Goal: Task Accomplishment & Management: Use online tool/utility

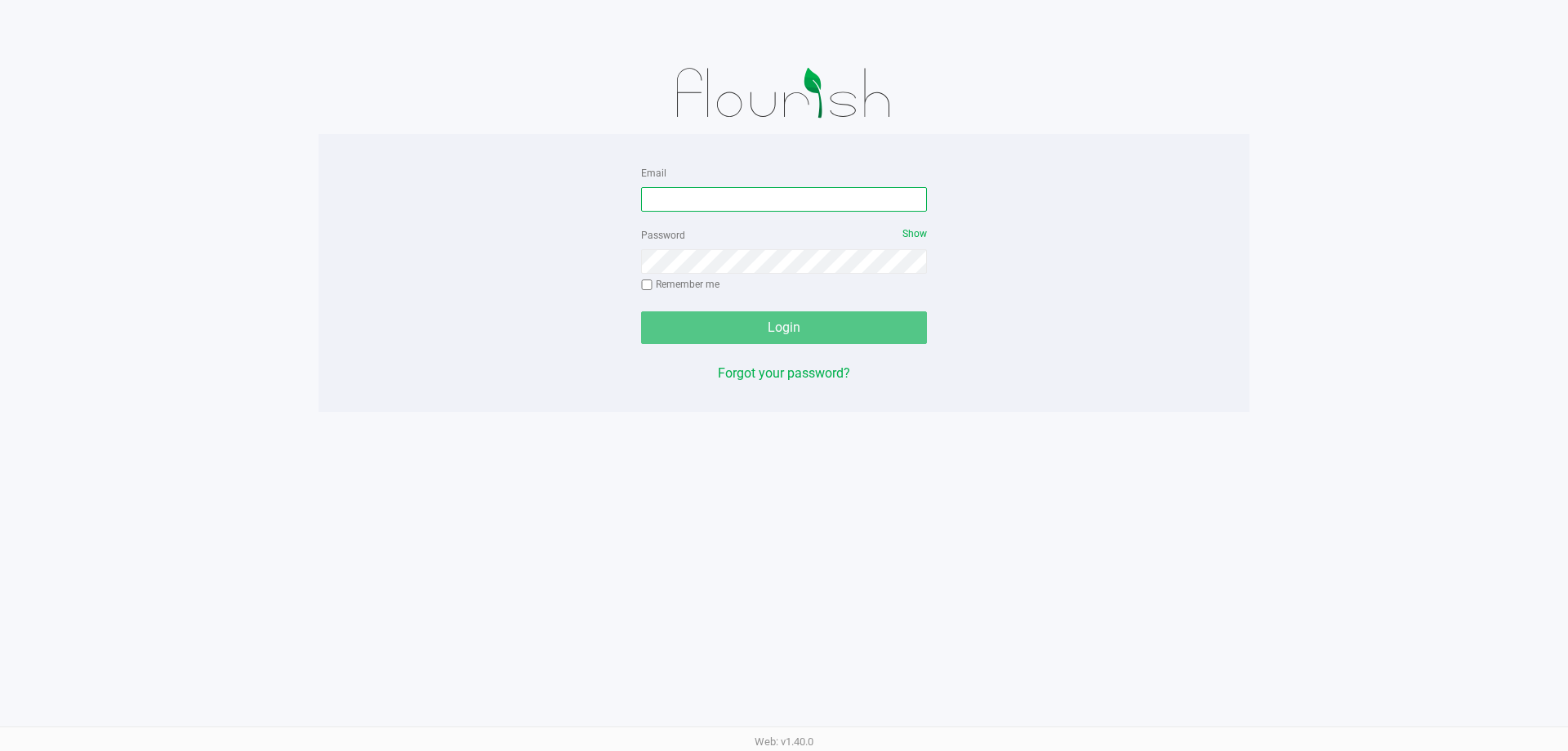
click at [689, 201] on input "Email" at bounding box center [784, 199] width 286 height 25
type input "[EMAIL_ADDRESS][DOMAIN_NAME]"
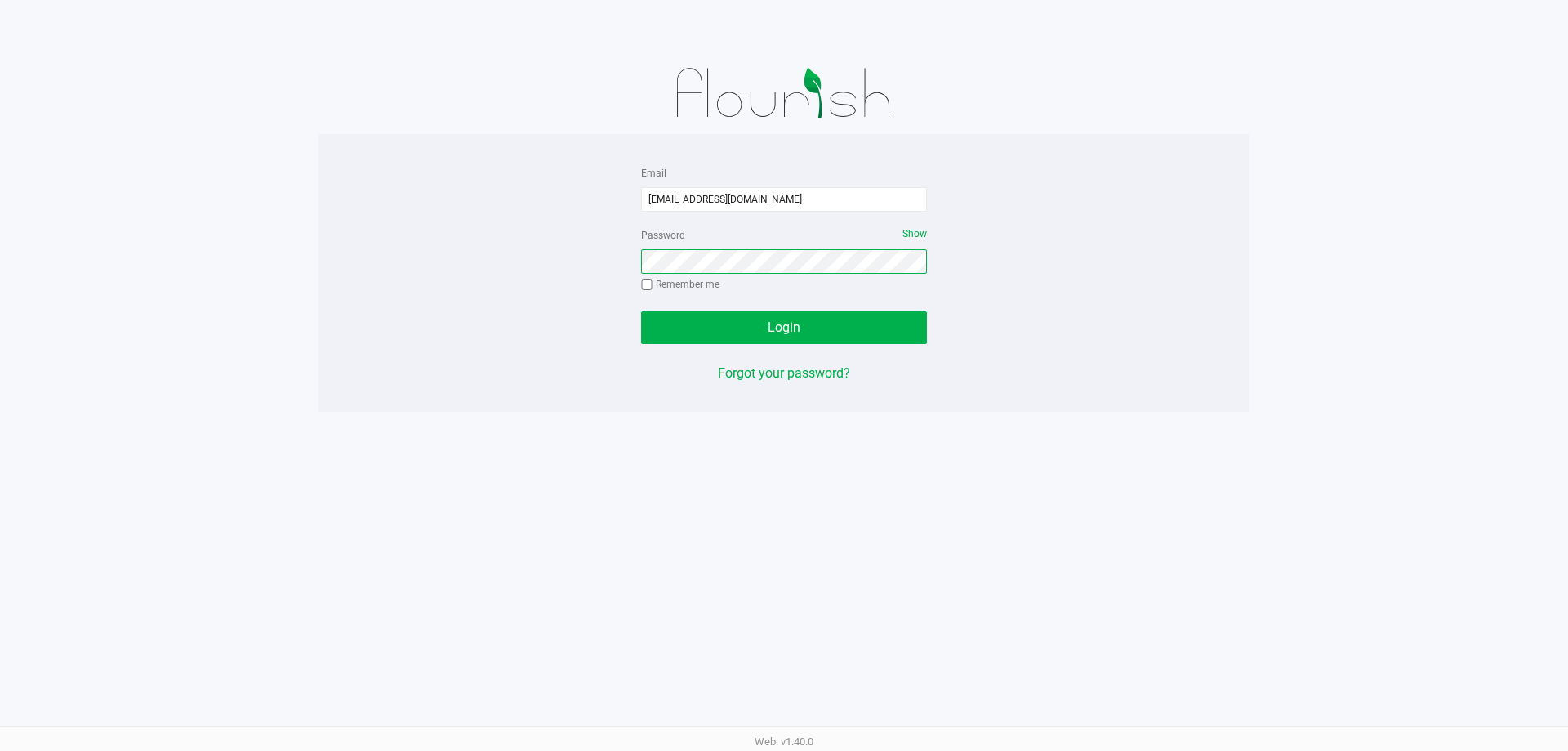
click at [641, 311] on button "Login" at bounding box center [784, 327] width 286 height 32
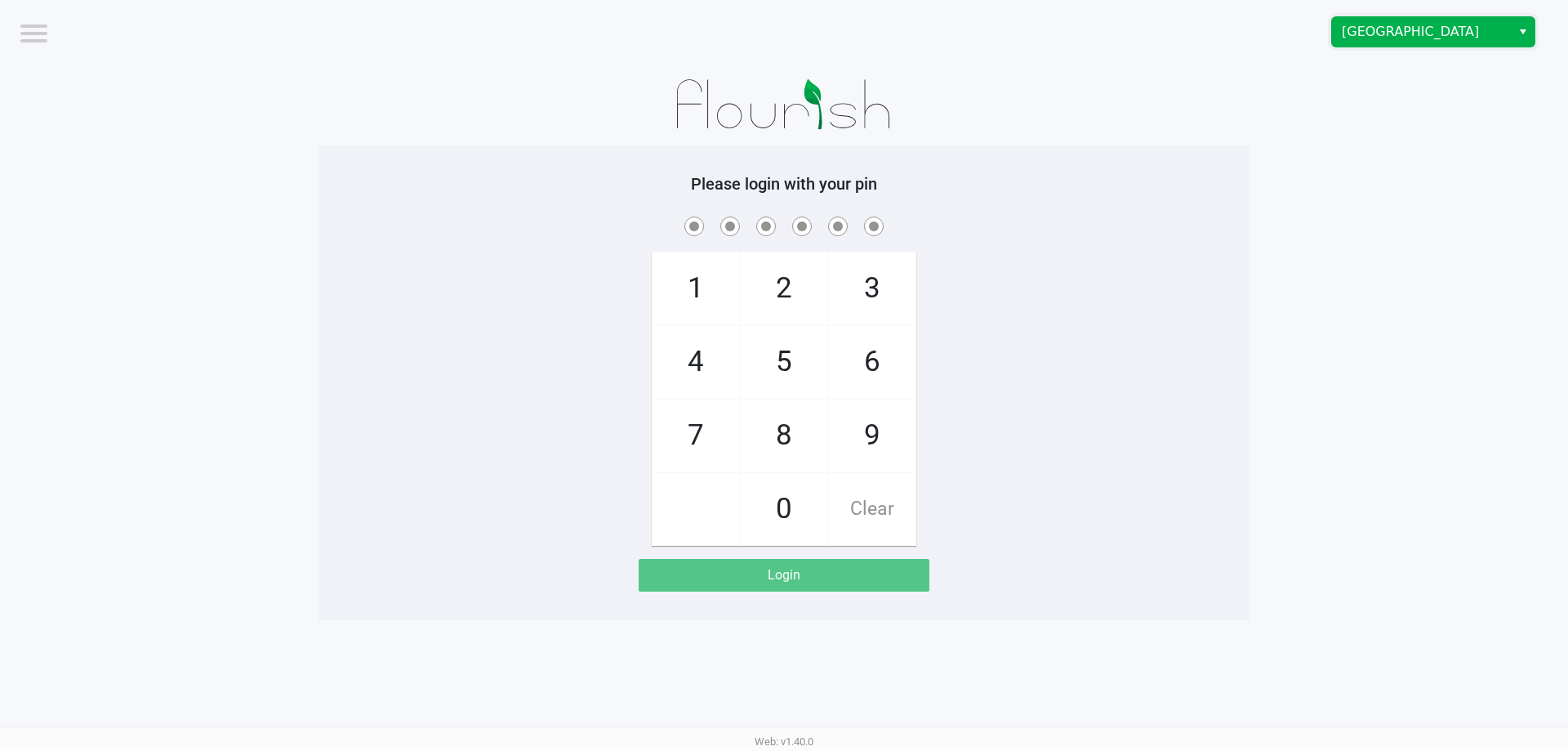
click at [1443, 31] on span "[GEOGRAPHIC_DATA]" at bounding box center [1421, 31] width 159 height 20
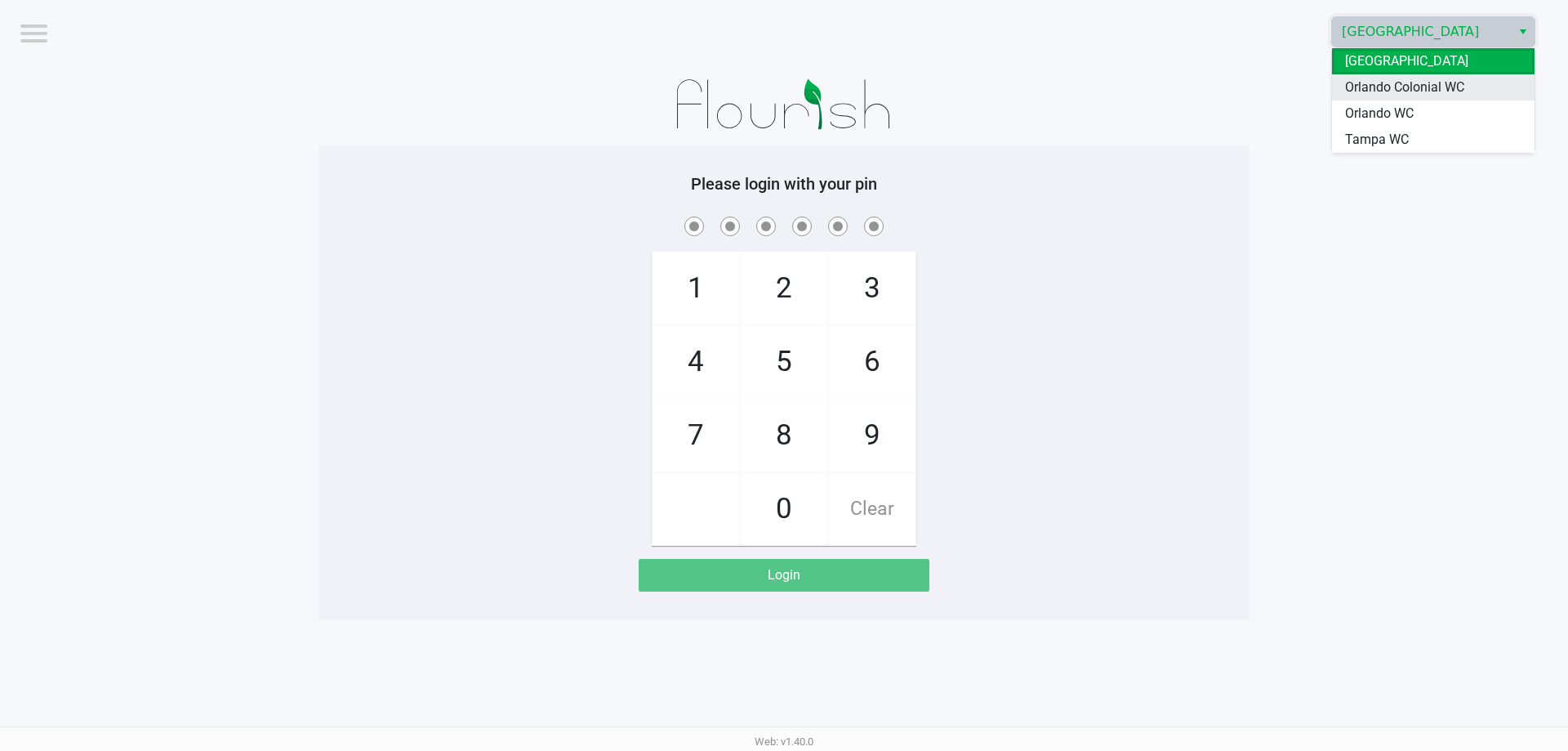
click at [1384, 84] on span "Orlando Colonial WC" at bounding box center [1404, 87] width 119 height 20
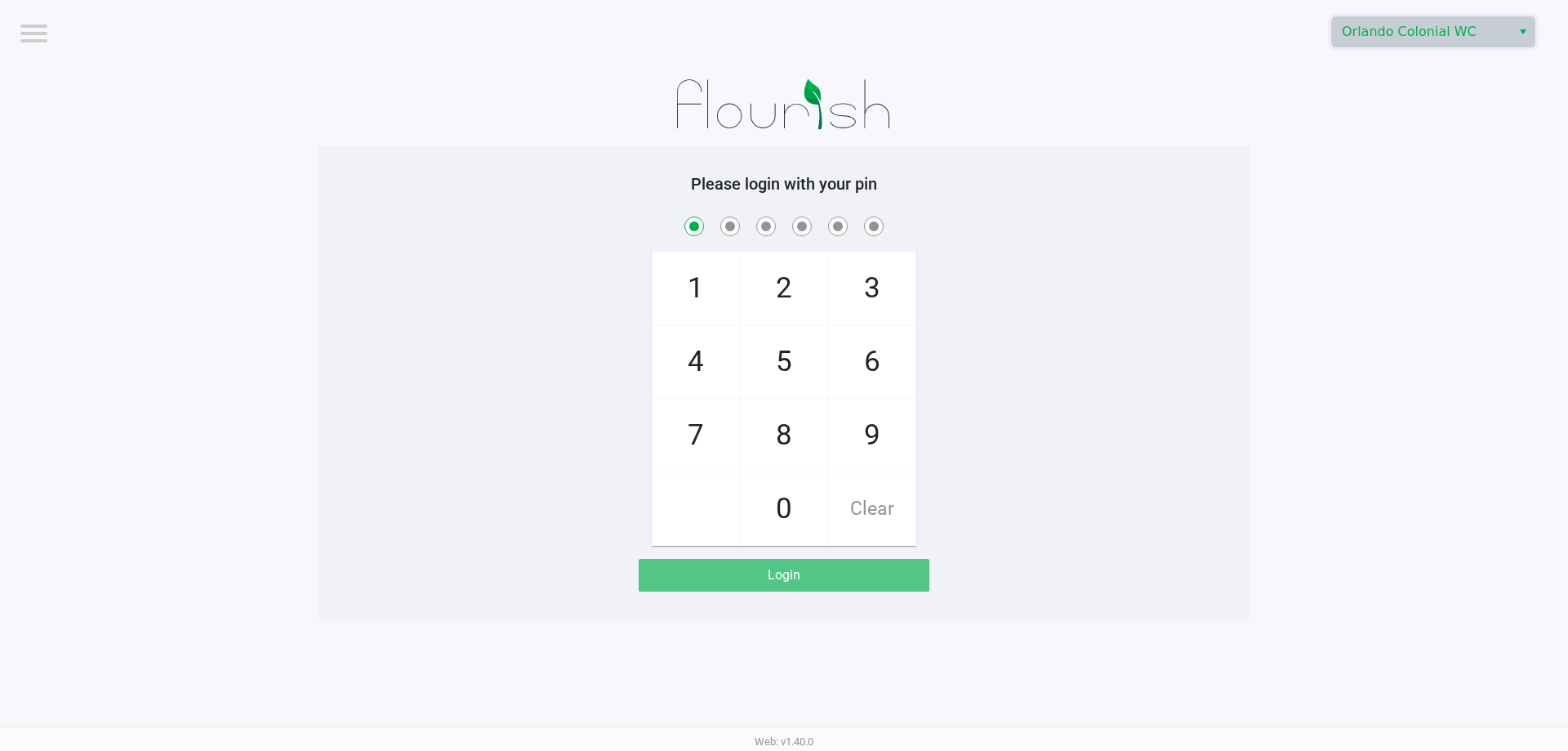
checkbox input "true"
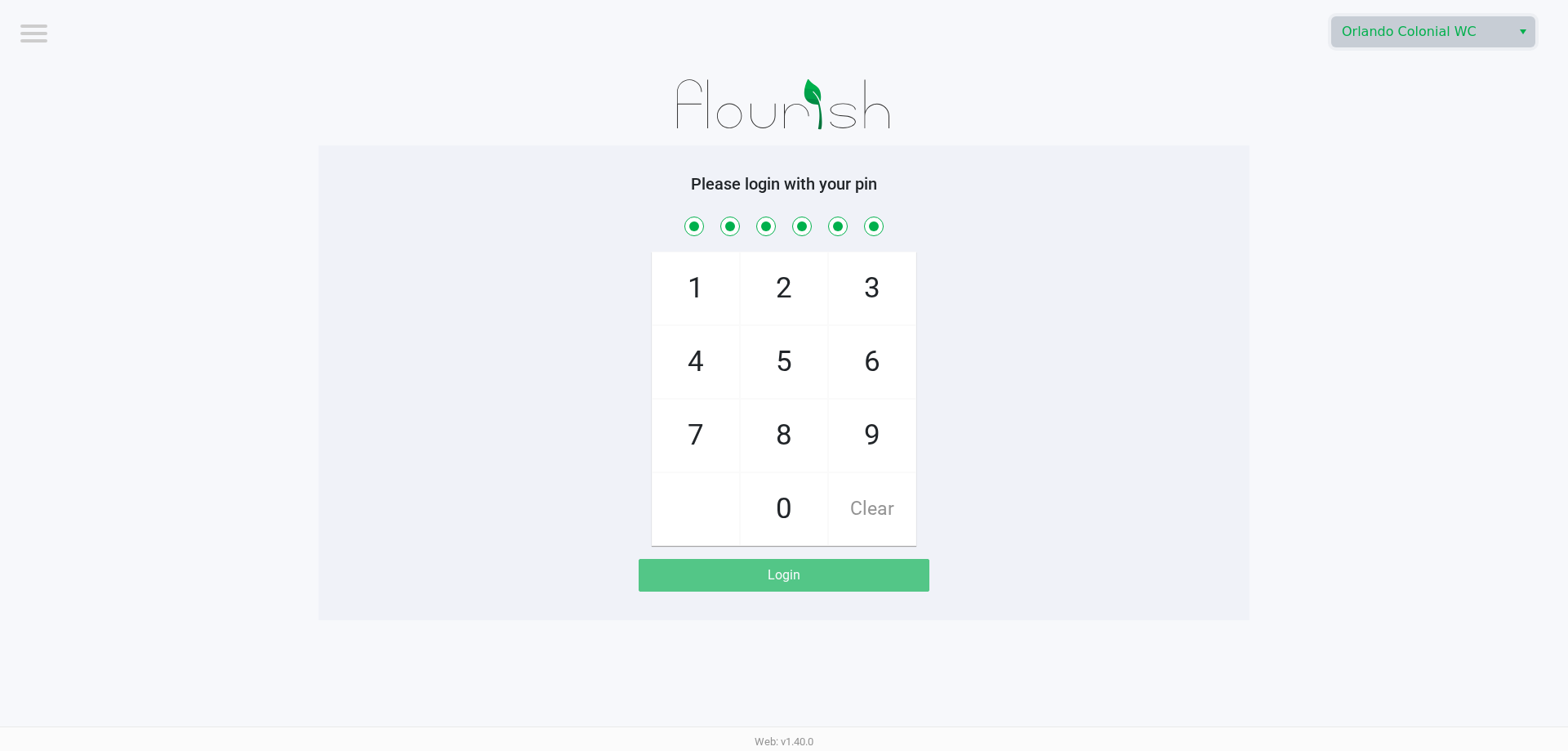
checkbox input "true"
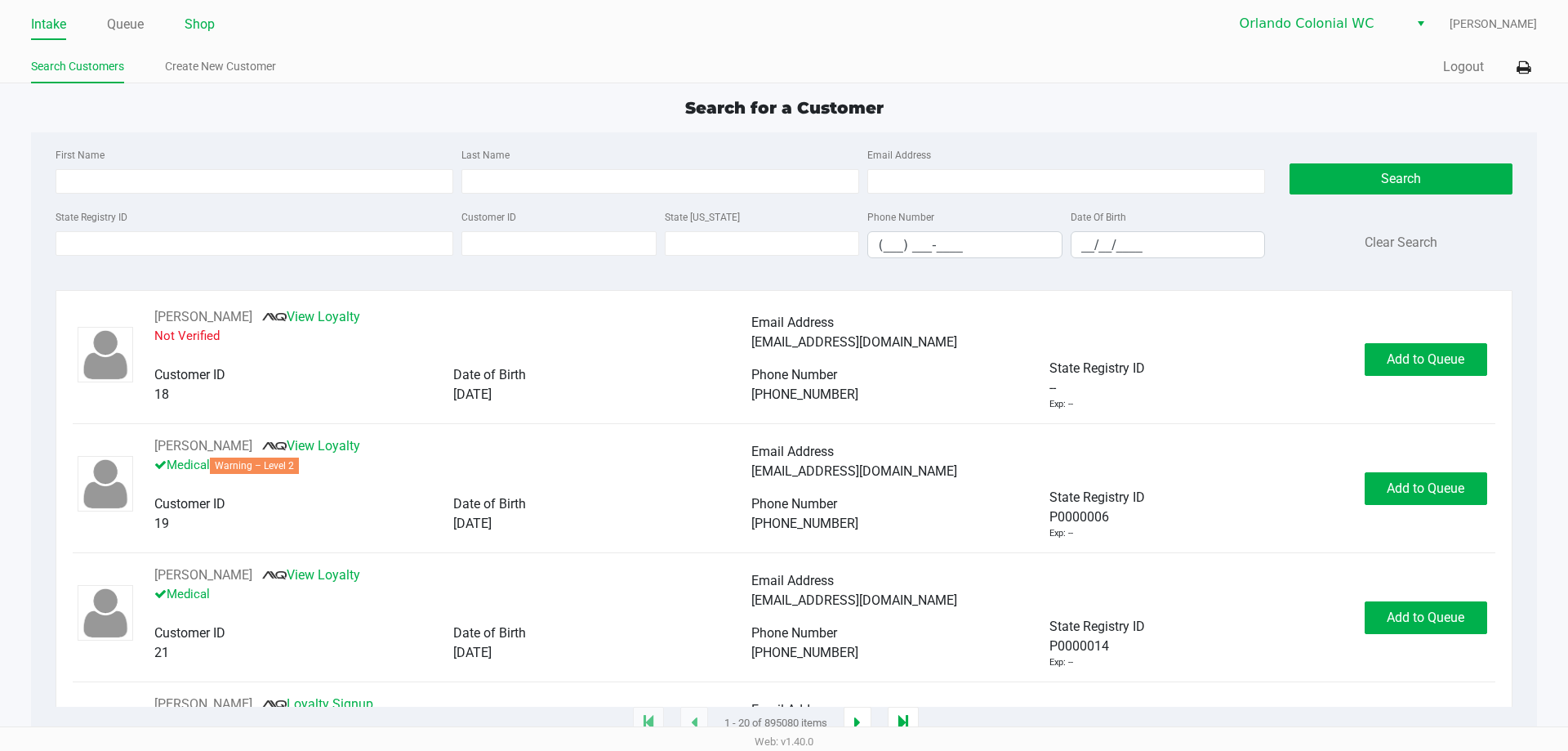
drag, startPoint x: 207, startPoint y: 25, endPoint x: 758, endPoint y: 37, distance: 551.1
click at [209, 27] on link "Shop" at bounding box center [199, 25] width 31 height 23
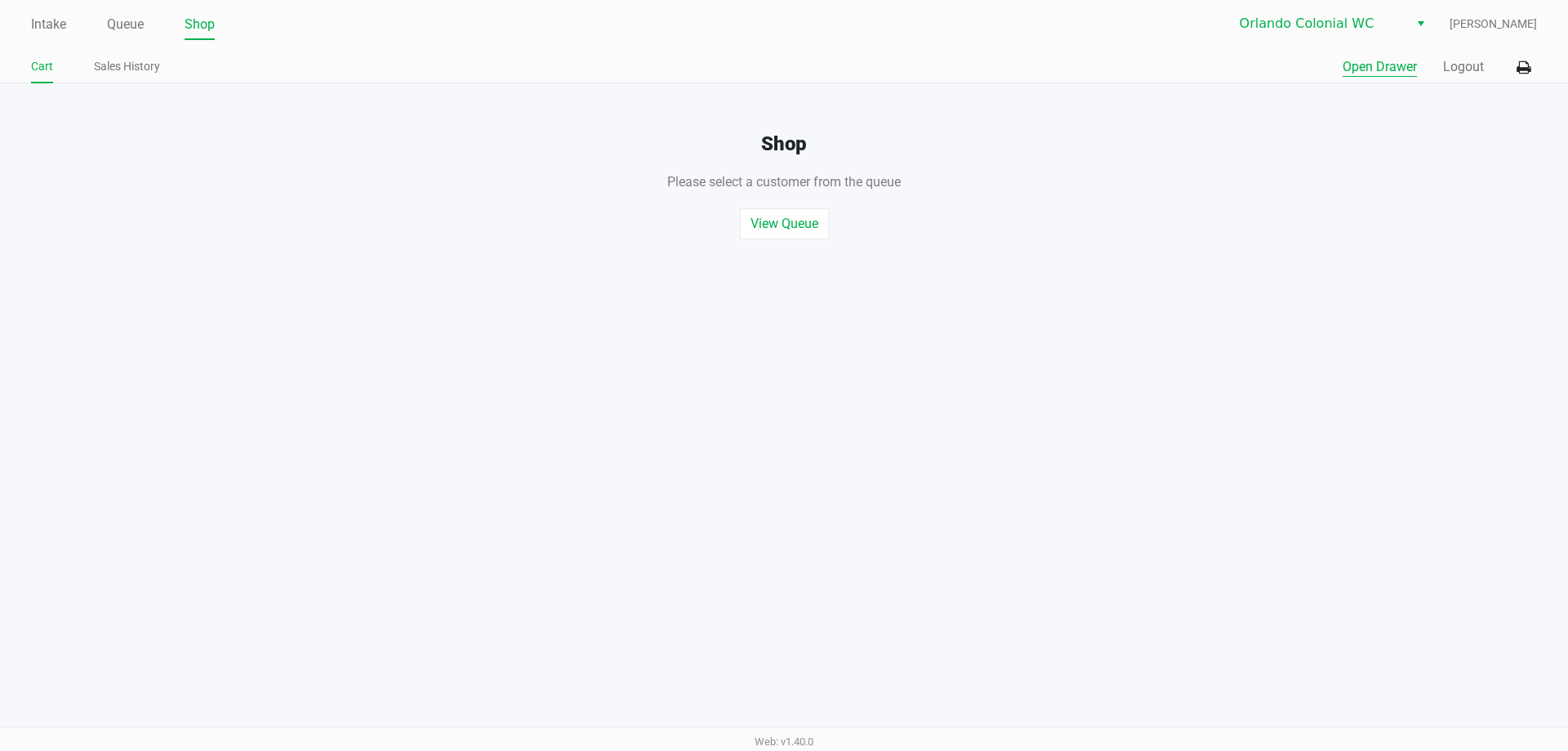
click at [1365, 63] on button "Open Drawer" at bounding box center [1380, 67] width 74 height 20
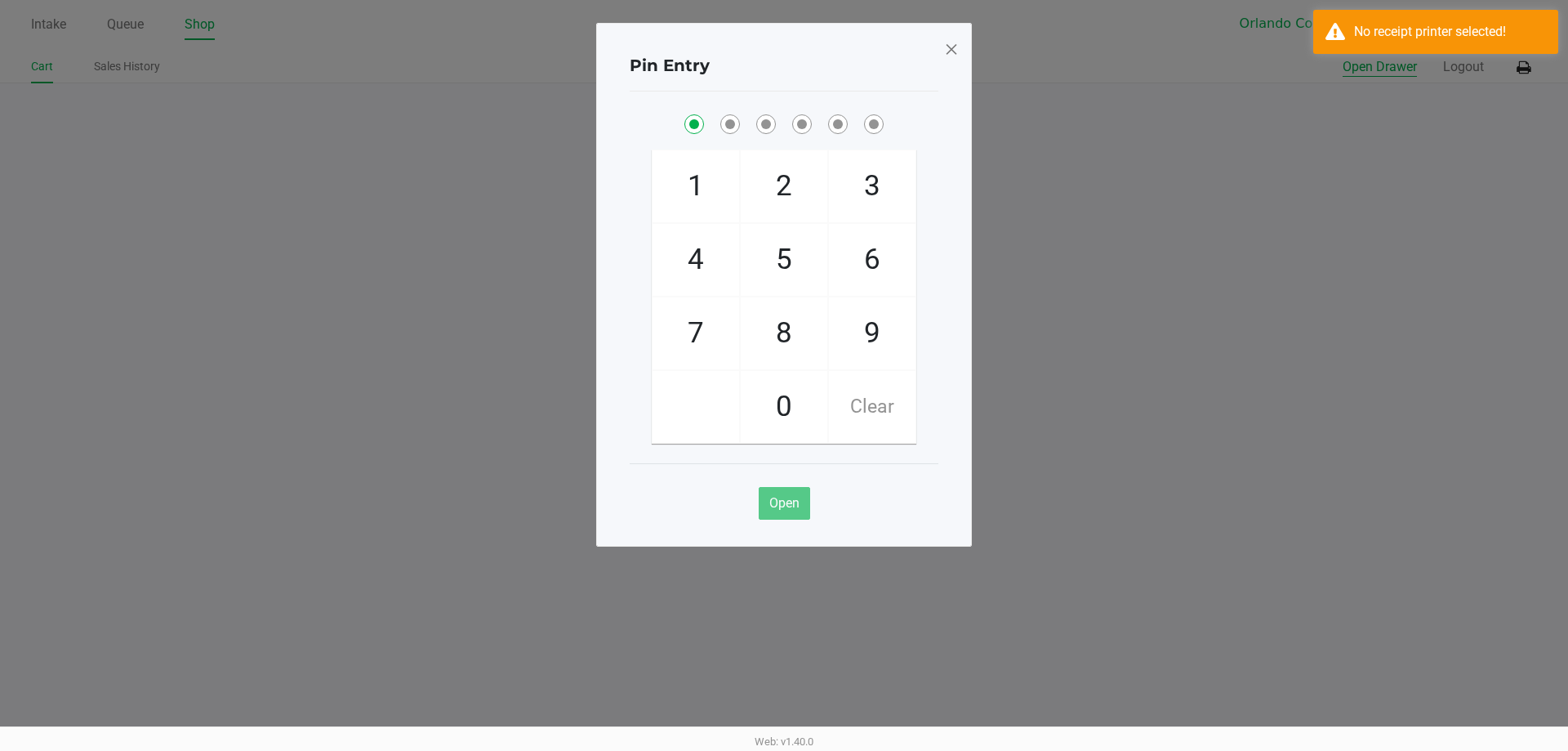
checkbox input "true"
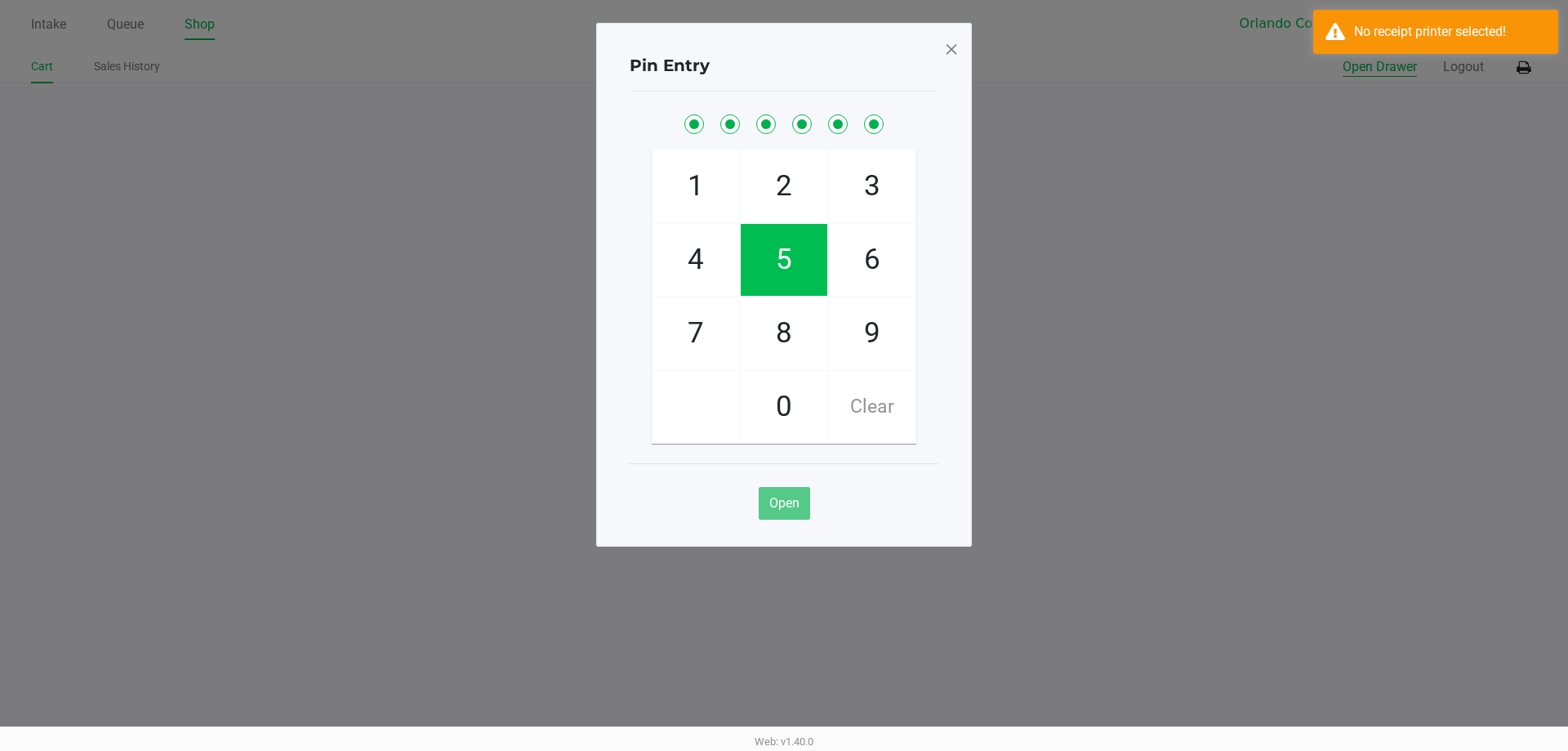
checkbox input "true"
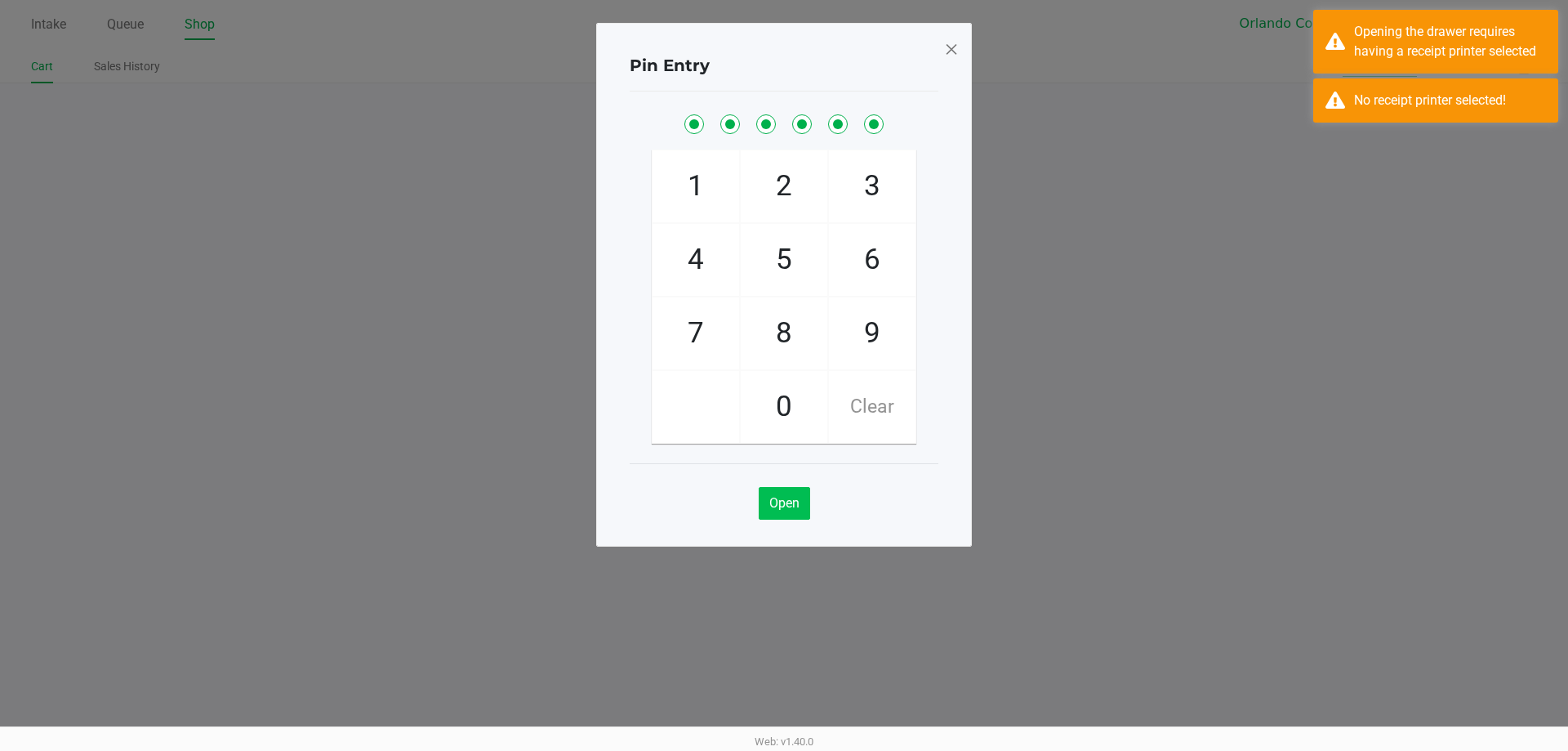
click at [780, 502] on span "Open" at bounding box center [784, 503] width 31 height 15
click at [1330, 105] on div "No receipt printer selected!" at bounding box center [1435, 100] width 245 height 44
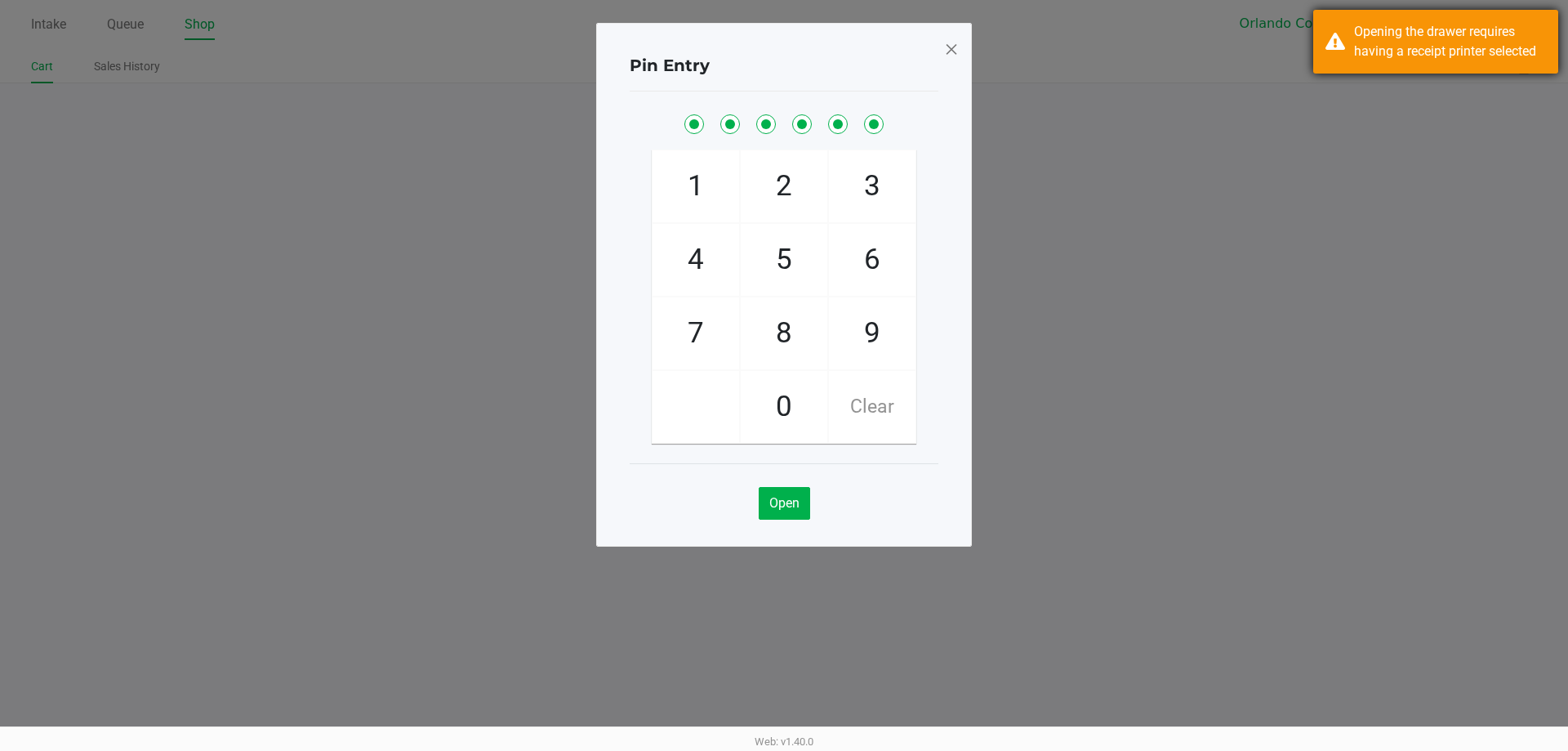
click at [1337, 48] on div "Opening the drawer requires having a receipt printer selected" at bounding box center [1435, 41] width 245 height 64
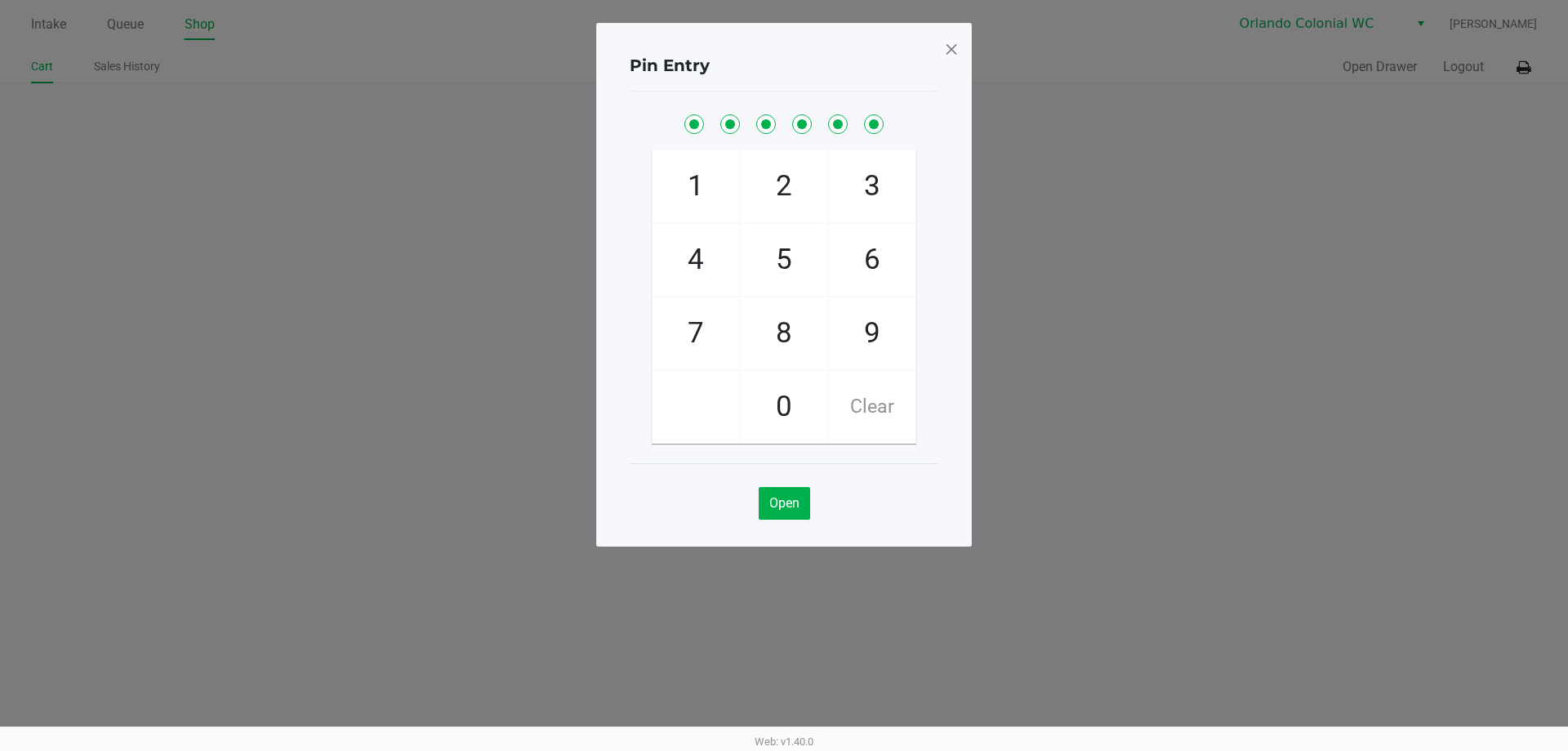
click at [947, 52] on span at bounding box center [951, 49] width 14 height 26
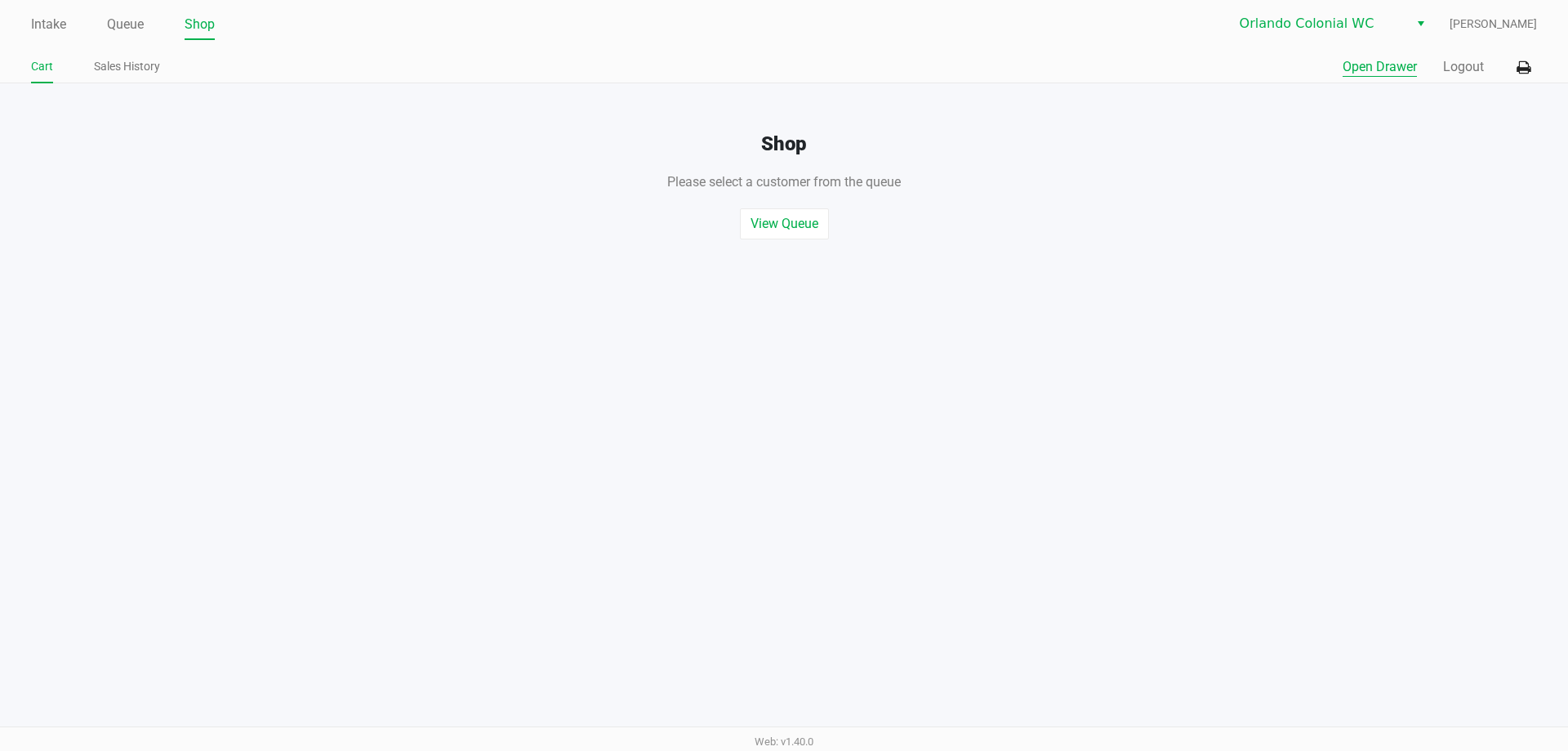
click at [1520, 68] on icon at bounding box center [1523, 68] width 14 height 11
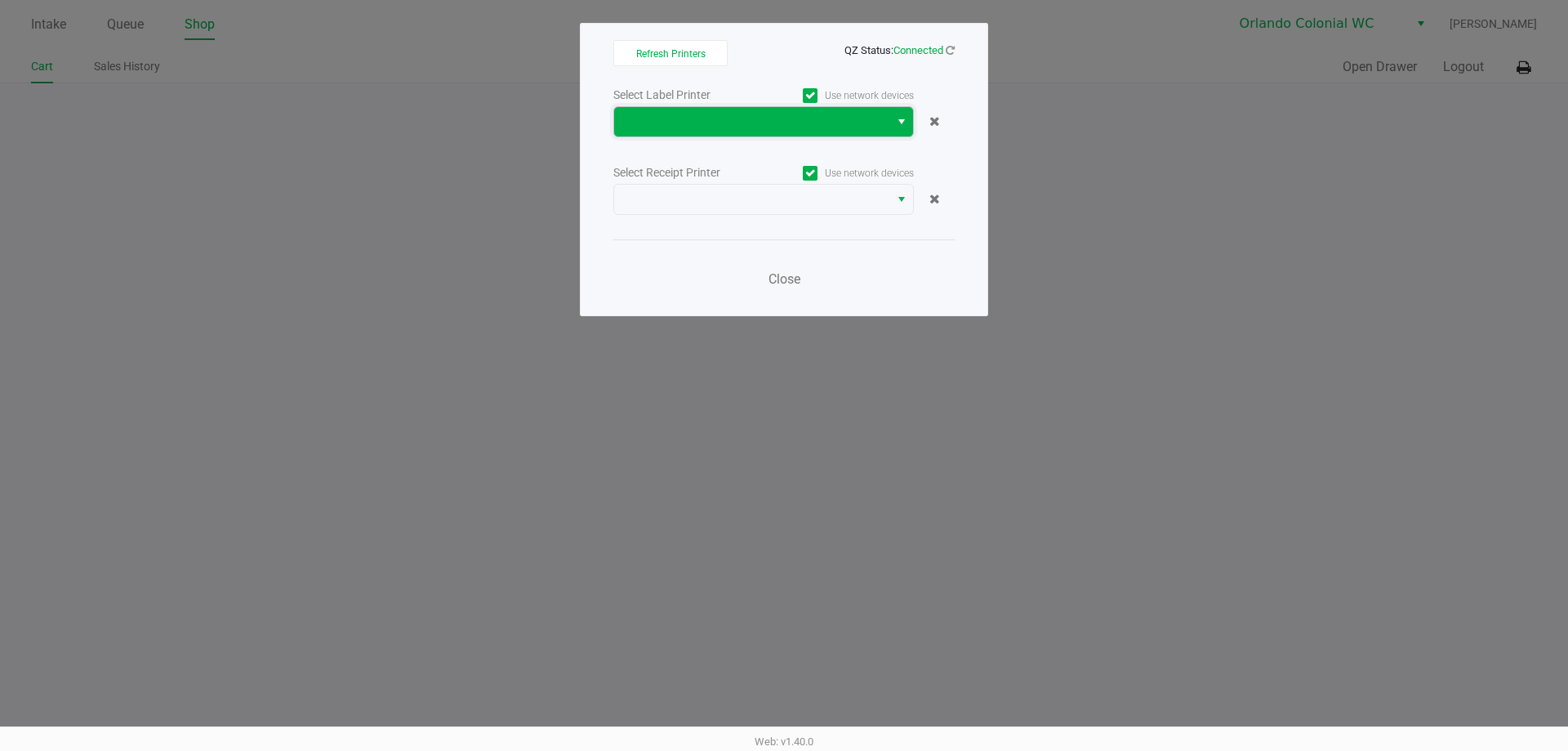
click at [779, 129] on span at bounding box center [752, 121] width 256 height 20
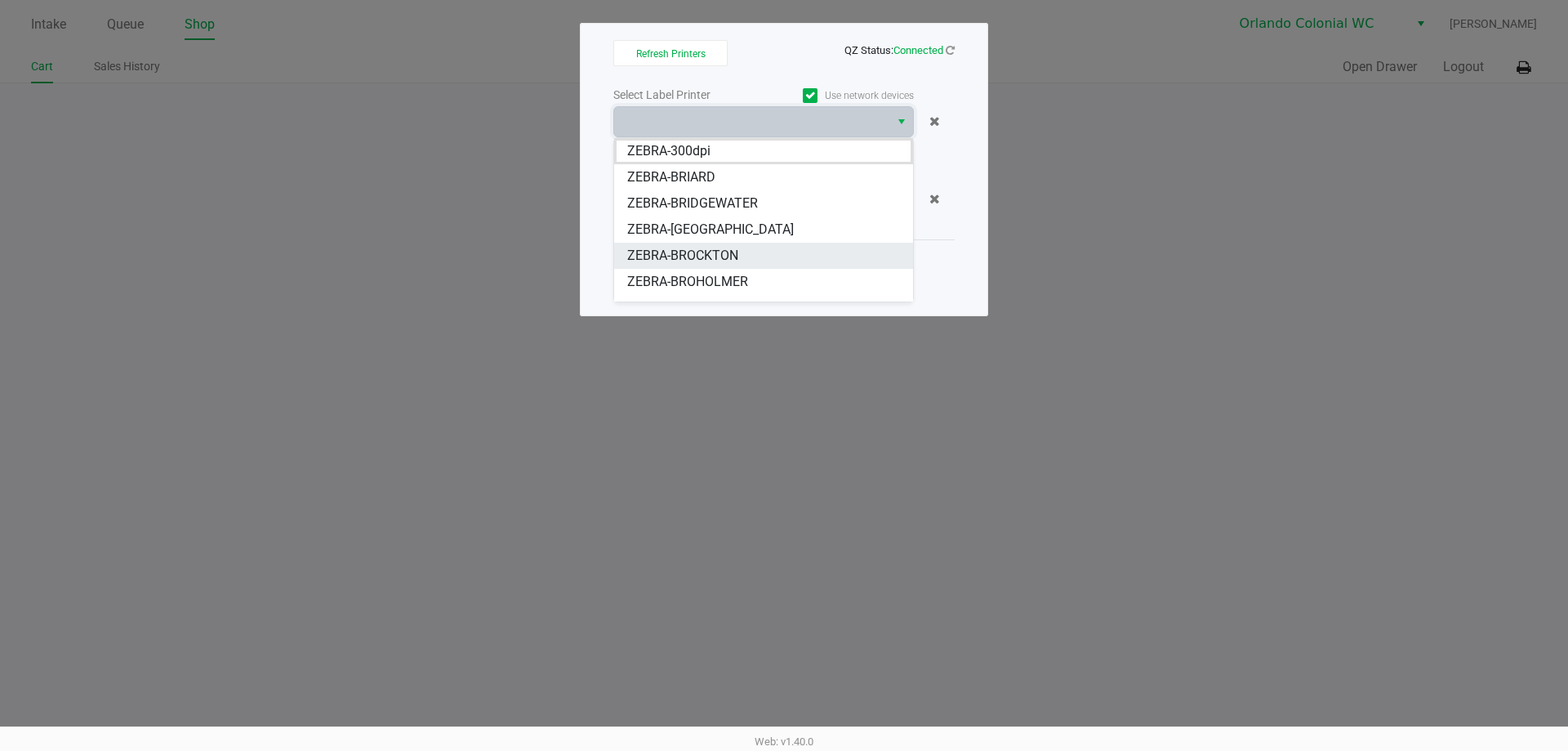
click at [730, 257] on span "ZEBRA-BROCKTON" at bounding box center [683, 256] width 111 height 20
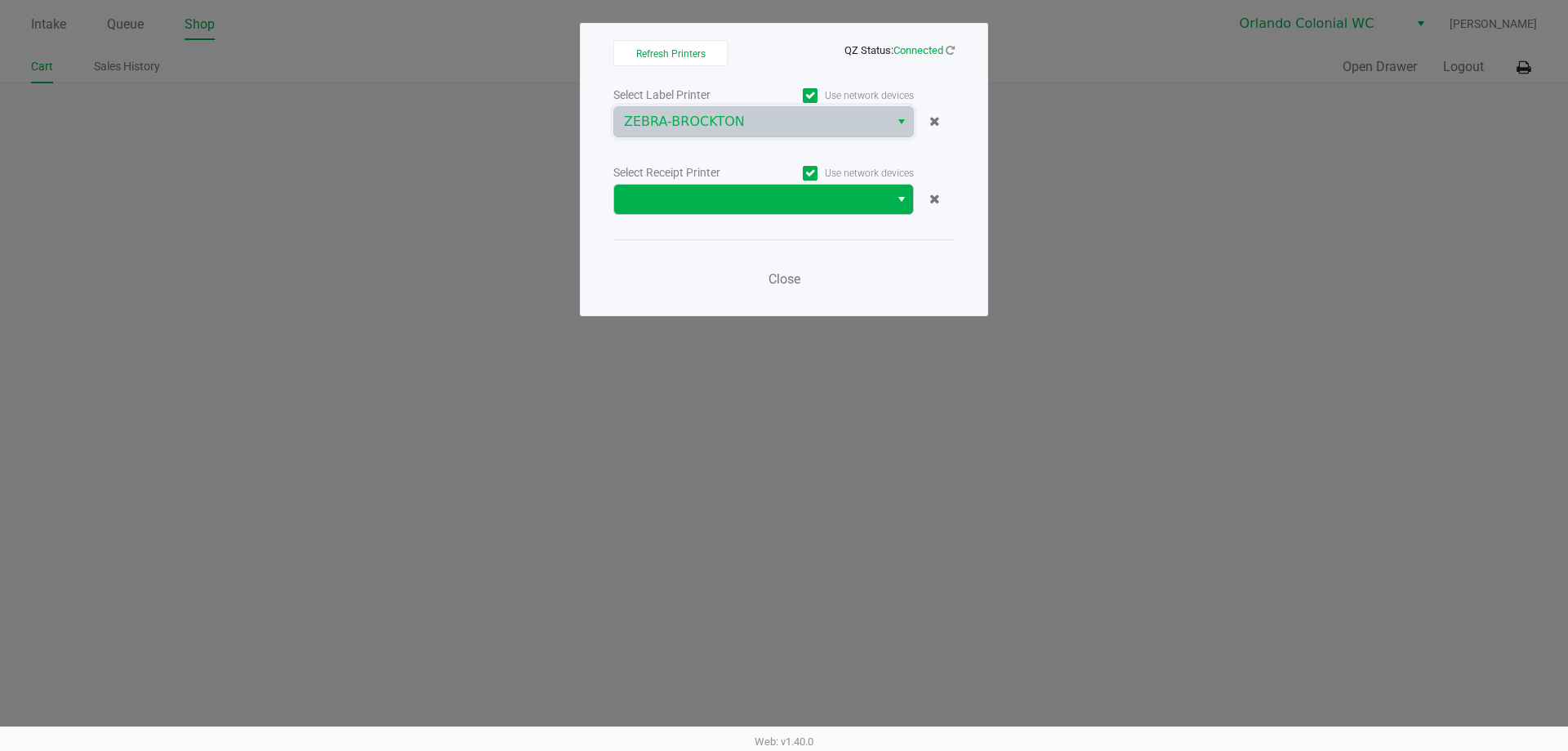
click at [811, 202] on span at bounding box center [752, 199] width 256 height 20
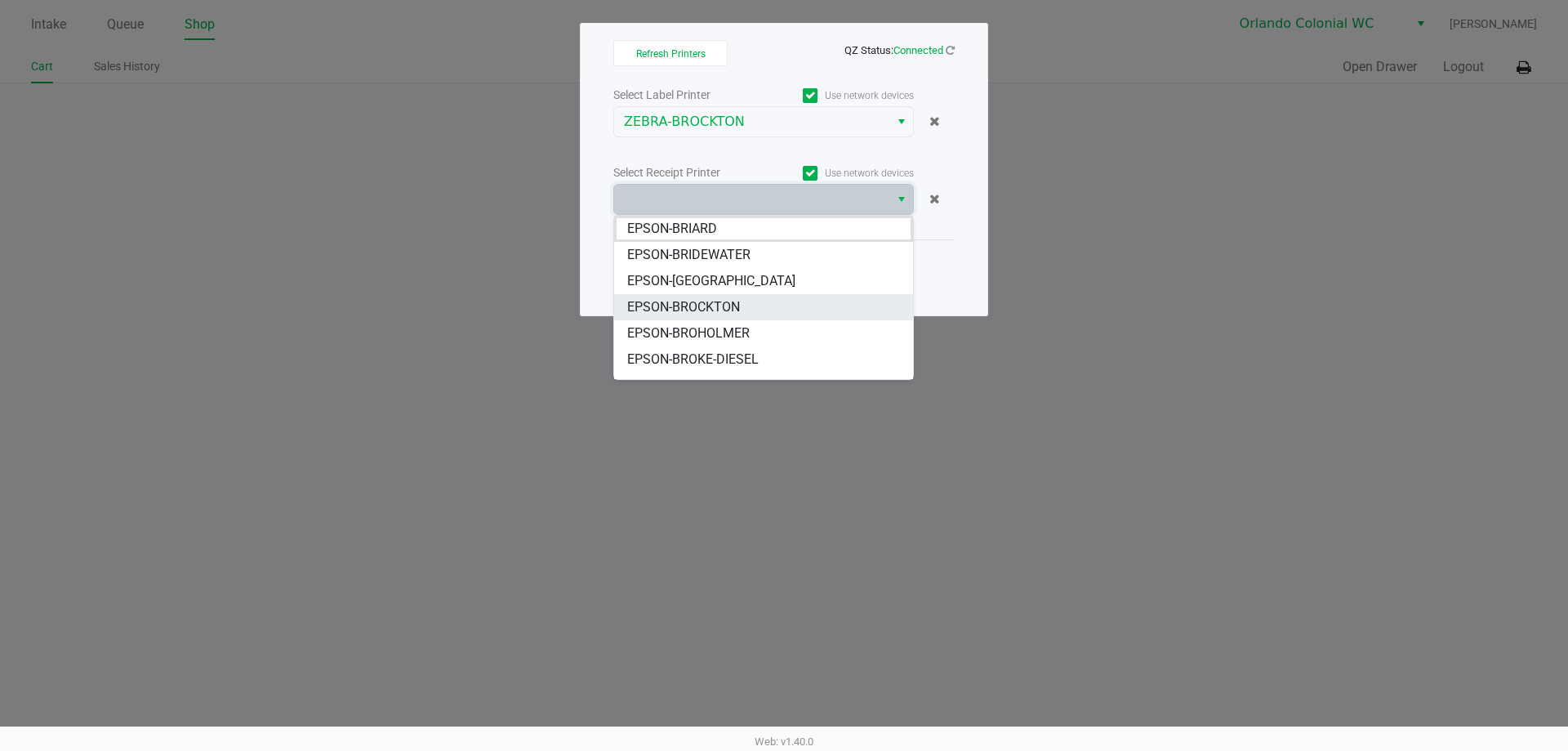
click at [727, 307] on span "EPSON-BROCKTON" at bounding box center [684, 307] width 113 height 20
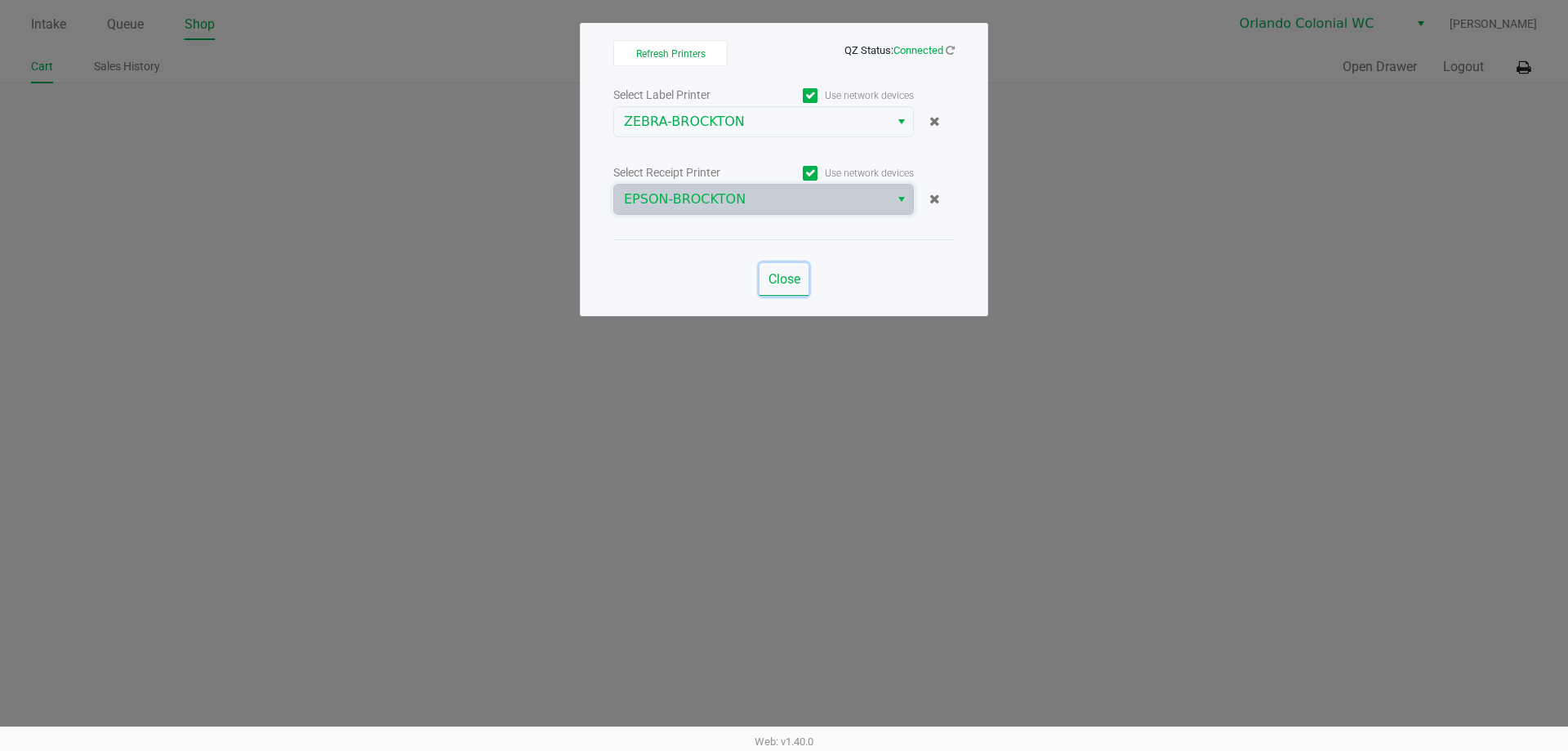
click at [777, 281] on span "Close" at bounding box center [784, 279] width 31 height 15
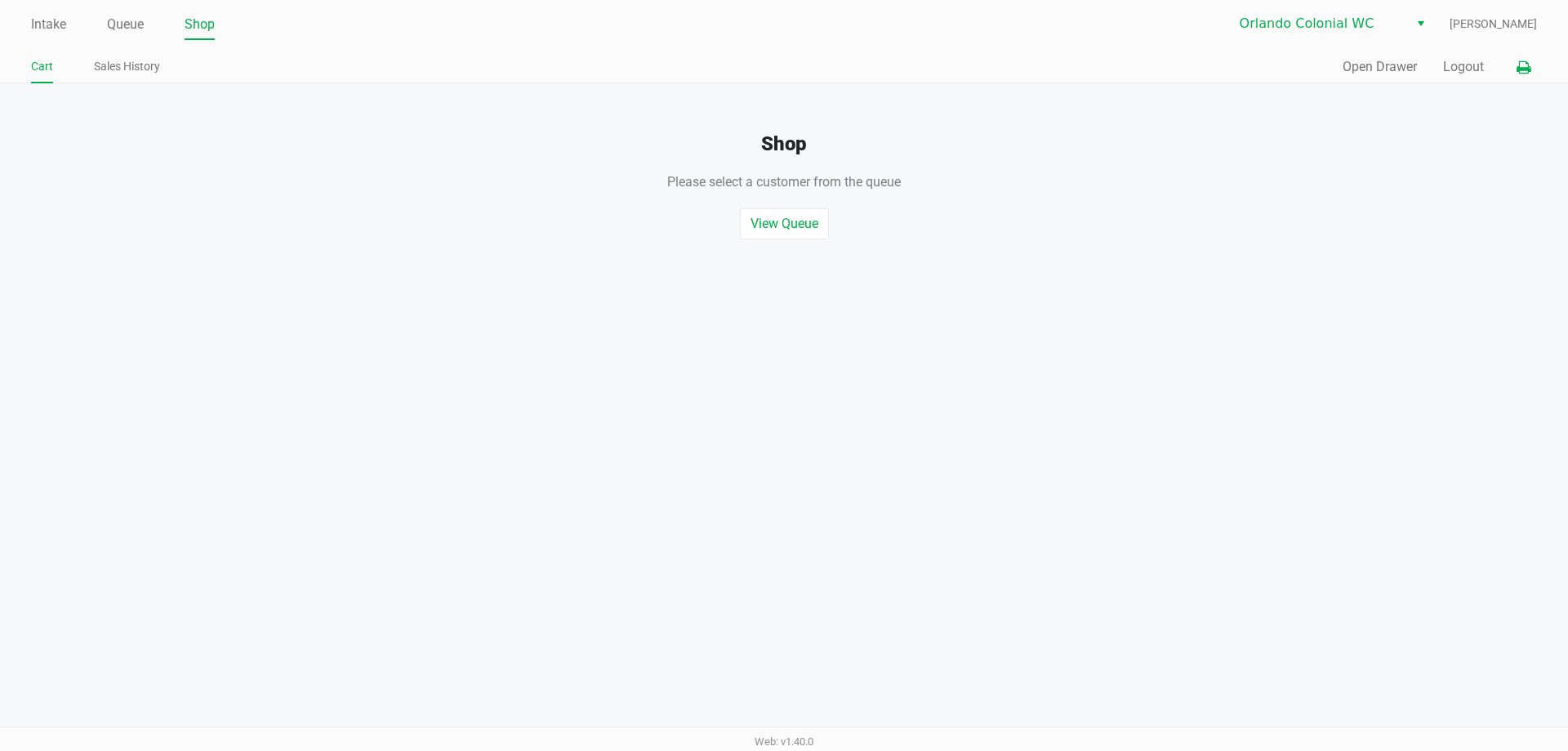
click at [1518, 72] on icon at bounding box center [1523, 68] width 14 height 11
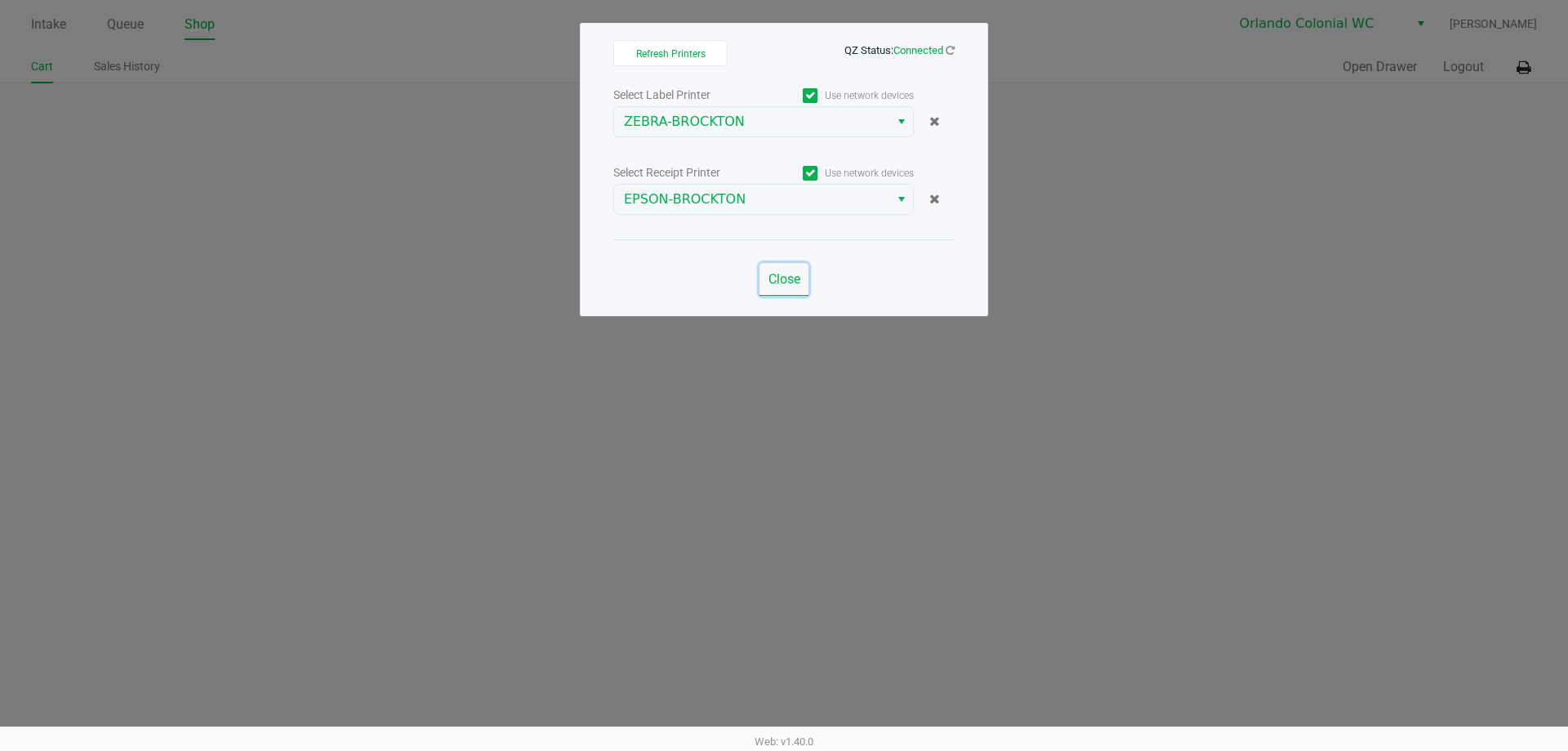
click at [790, 270] on button "Close" at bounding box center [783, 280] width 49 height 32
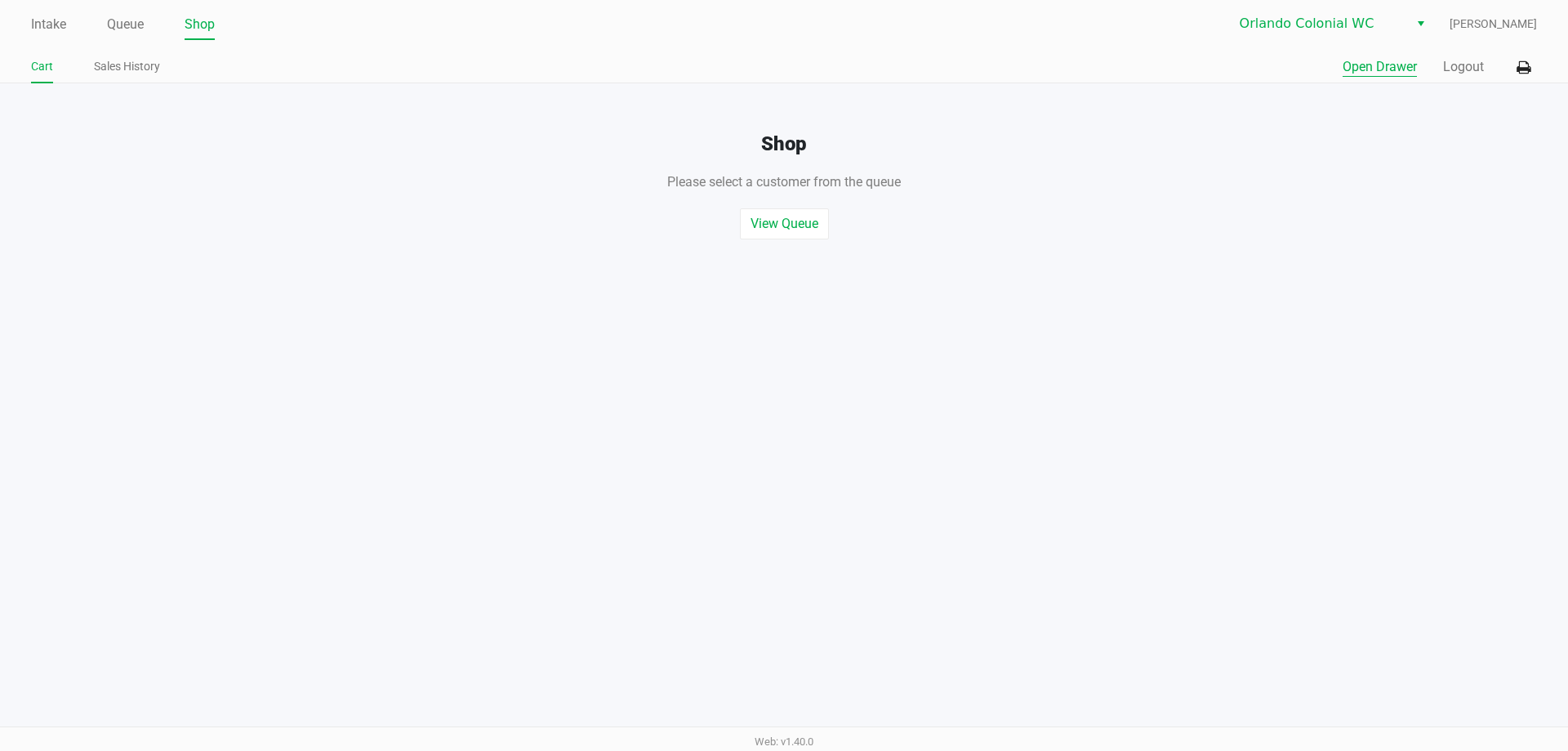
click at [1379, 62] on button "Open Drawer" at bounding box center [1380, 67] width 74 height 20
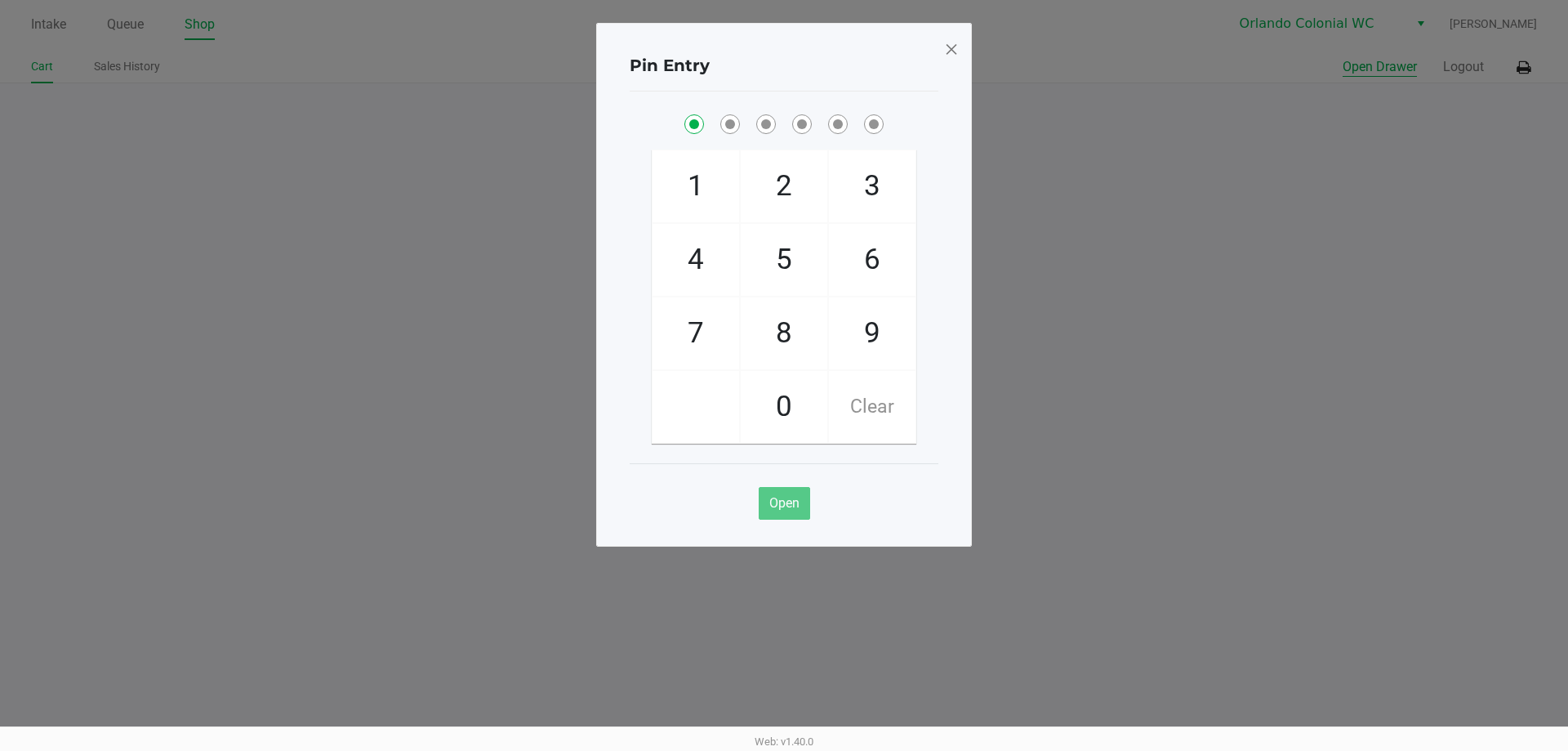
checkbox input "true"
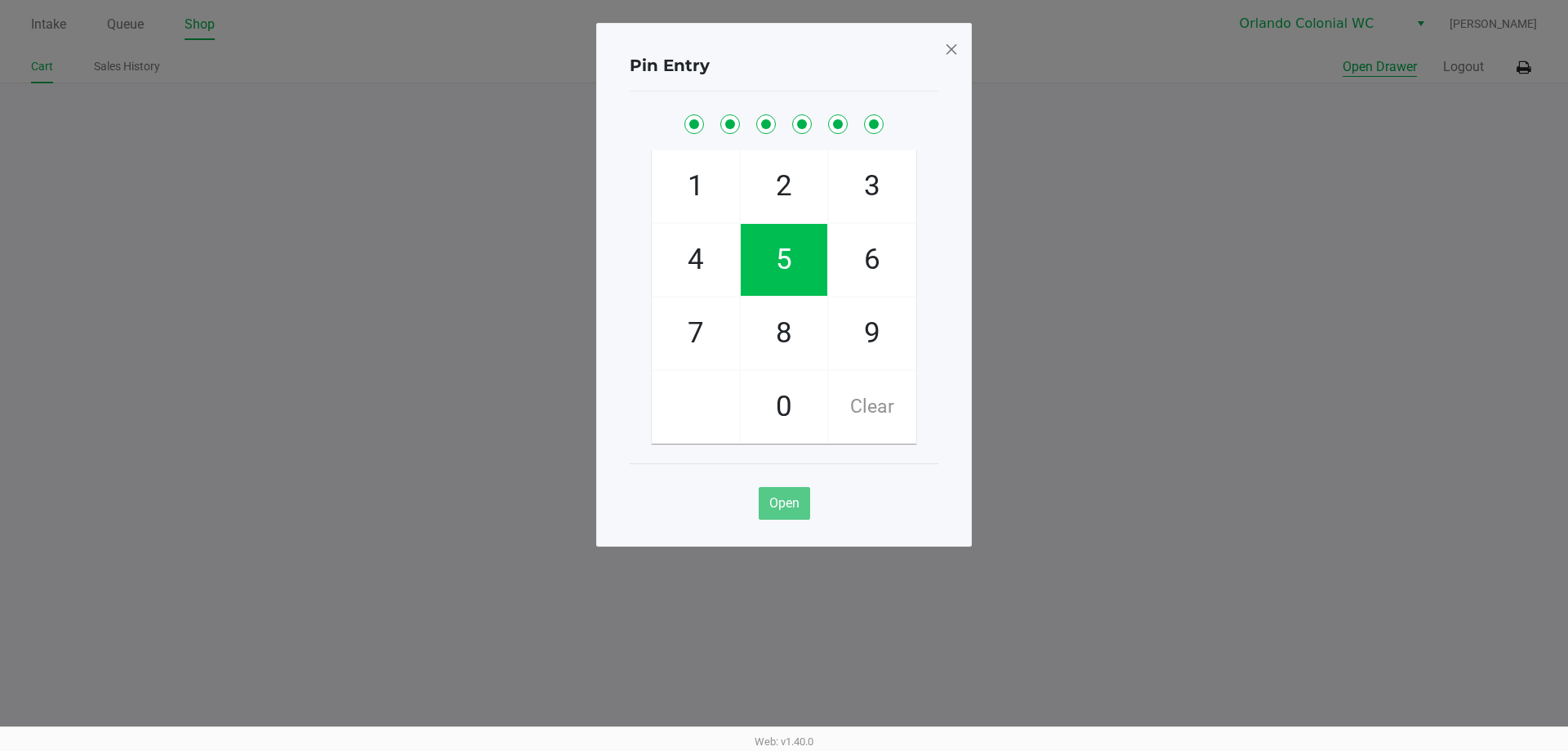
checkbox input "true"
click at [1343, 57] on button "Open Drawer" at bounding box center [1380, 67] width 74 height 20
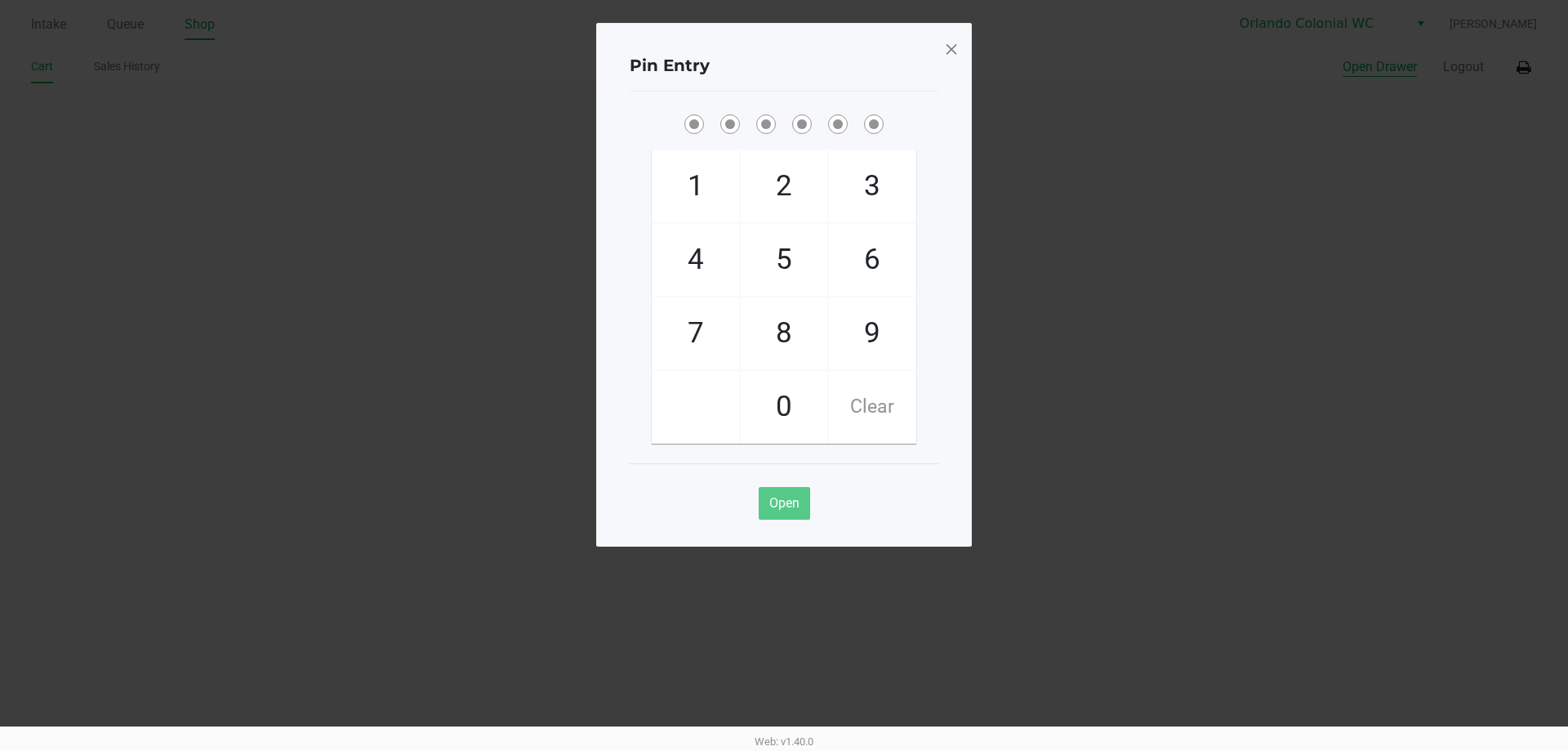
click at [942, 28] on div "Pin Entry 1 4 7 2 5 8 0 3 6 9 Clear Open" at bounding box center [784, 284] width 376 height 524
click at [971, 47] on div "Pin Entry 1 4 7 2 5 8 0 3 6 9 Clear Open" at bounding box center [784, 284] width 376 height 524
